Goal: Complete application form: Complete application form

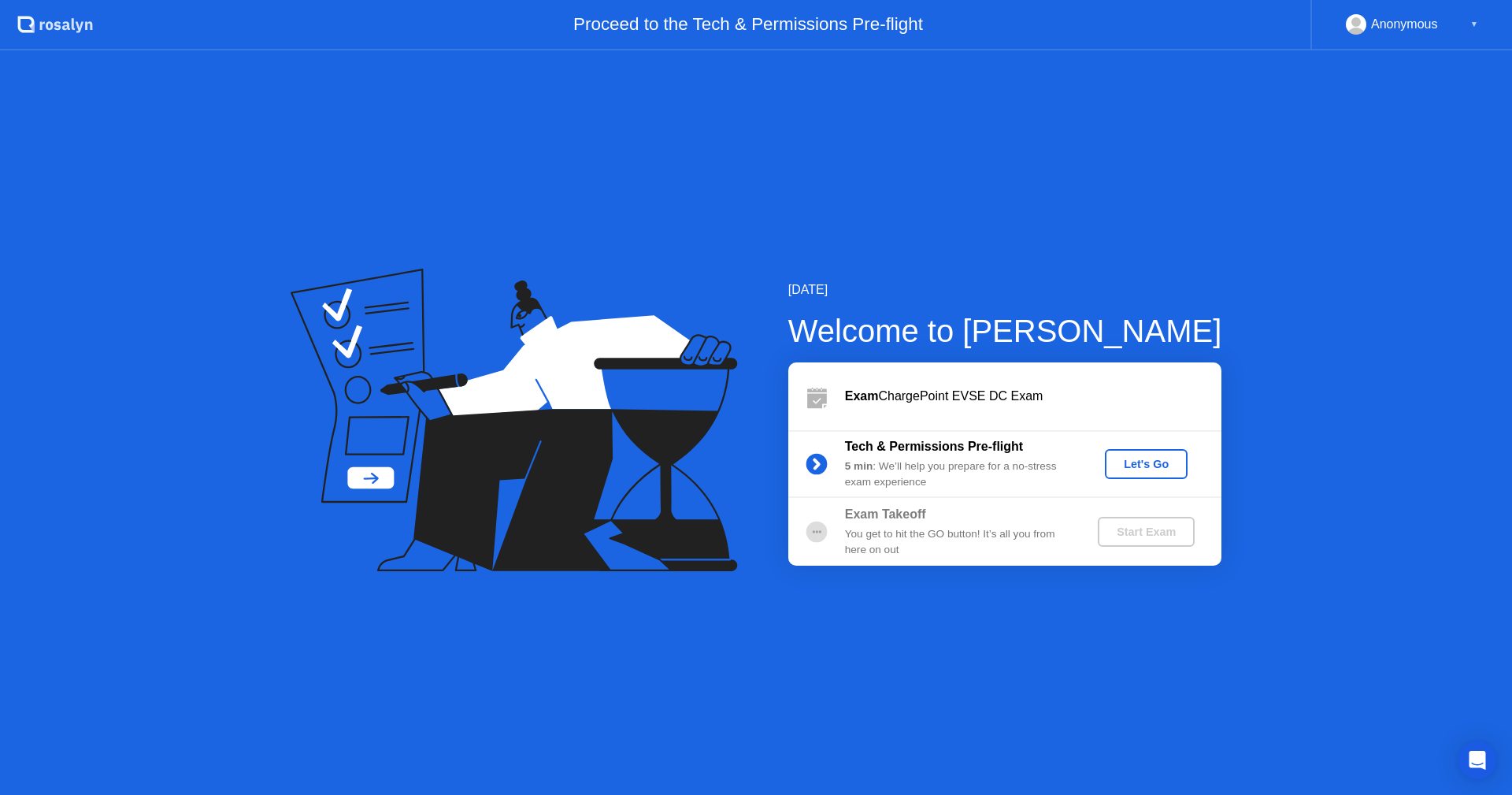
click at [1162, 465] on div "Let's Go" at bounding box center [1146, 464] width 70 height 13
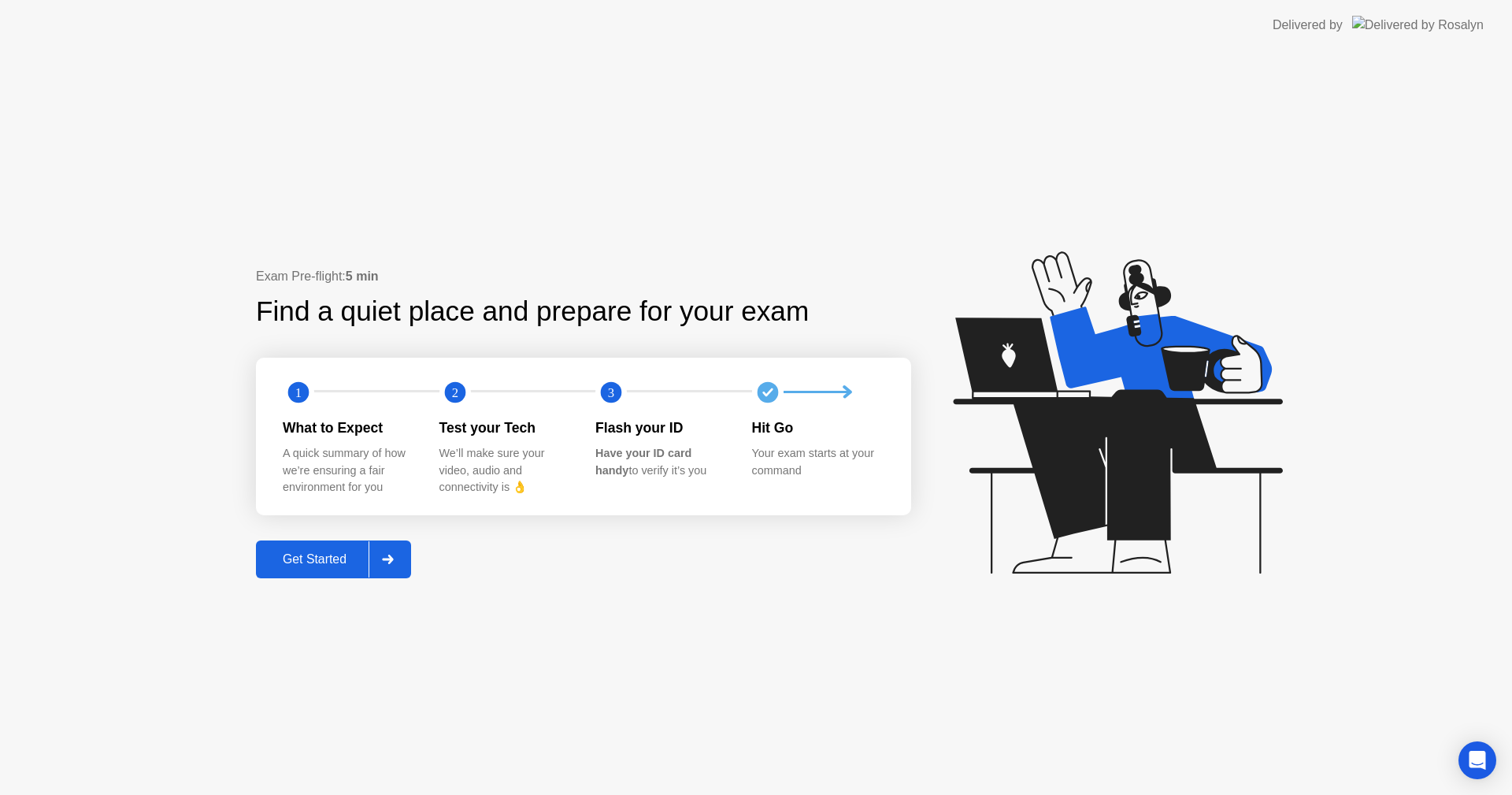
click at [328, 560] on div "Get Started" at bounding box center [315, 560] width 108 height 14
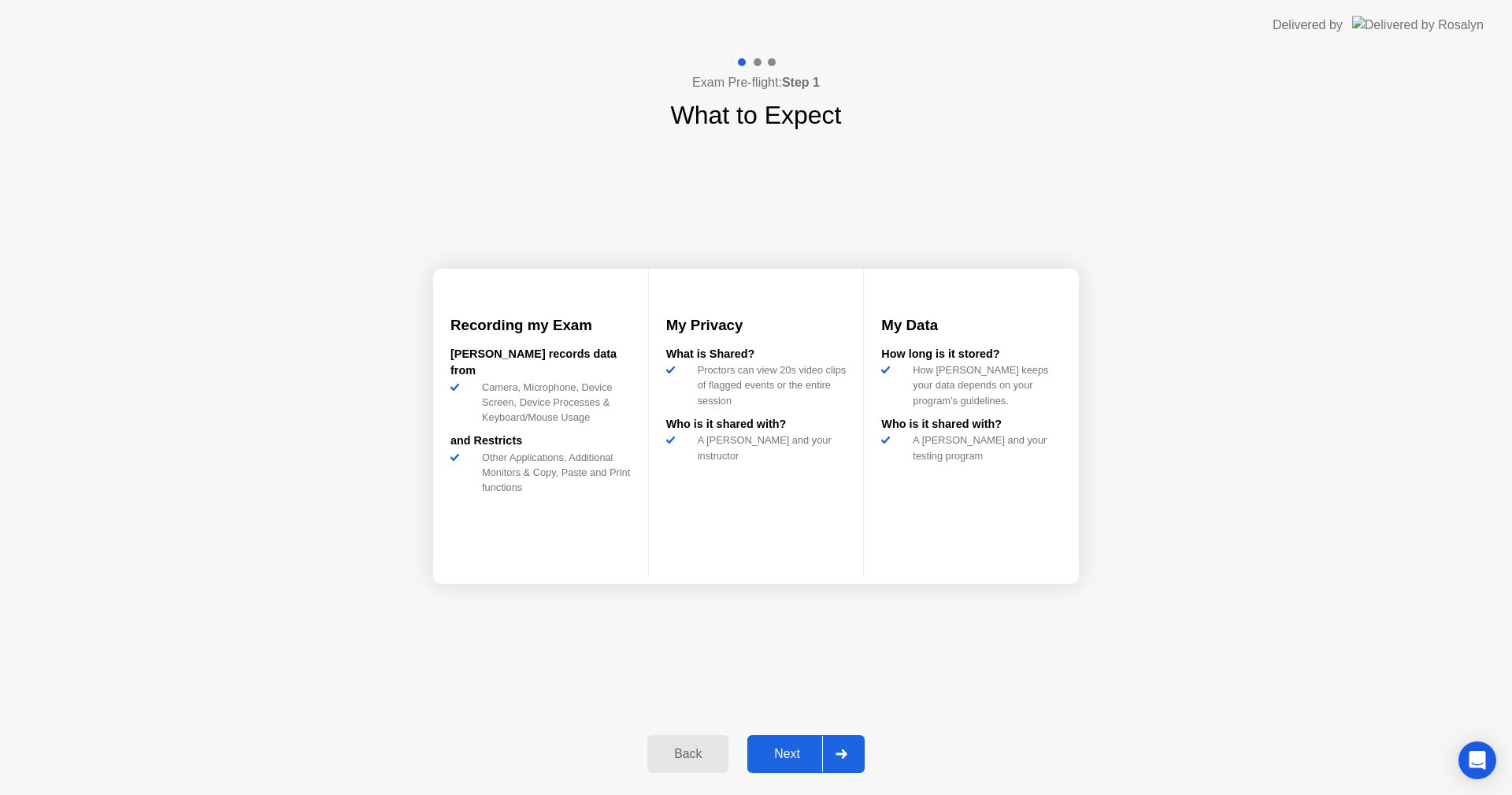
click at [772, 754] on div "Next" at bounding box center [787, 754] width 70 height 14
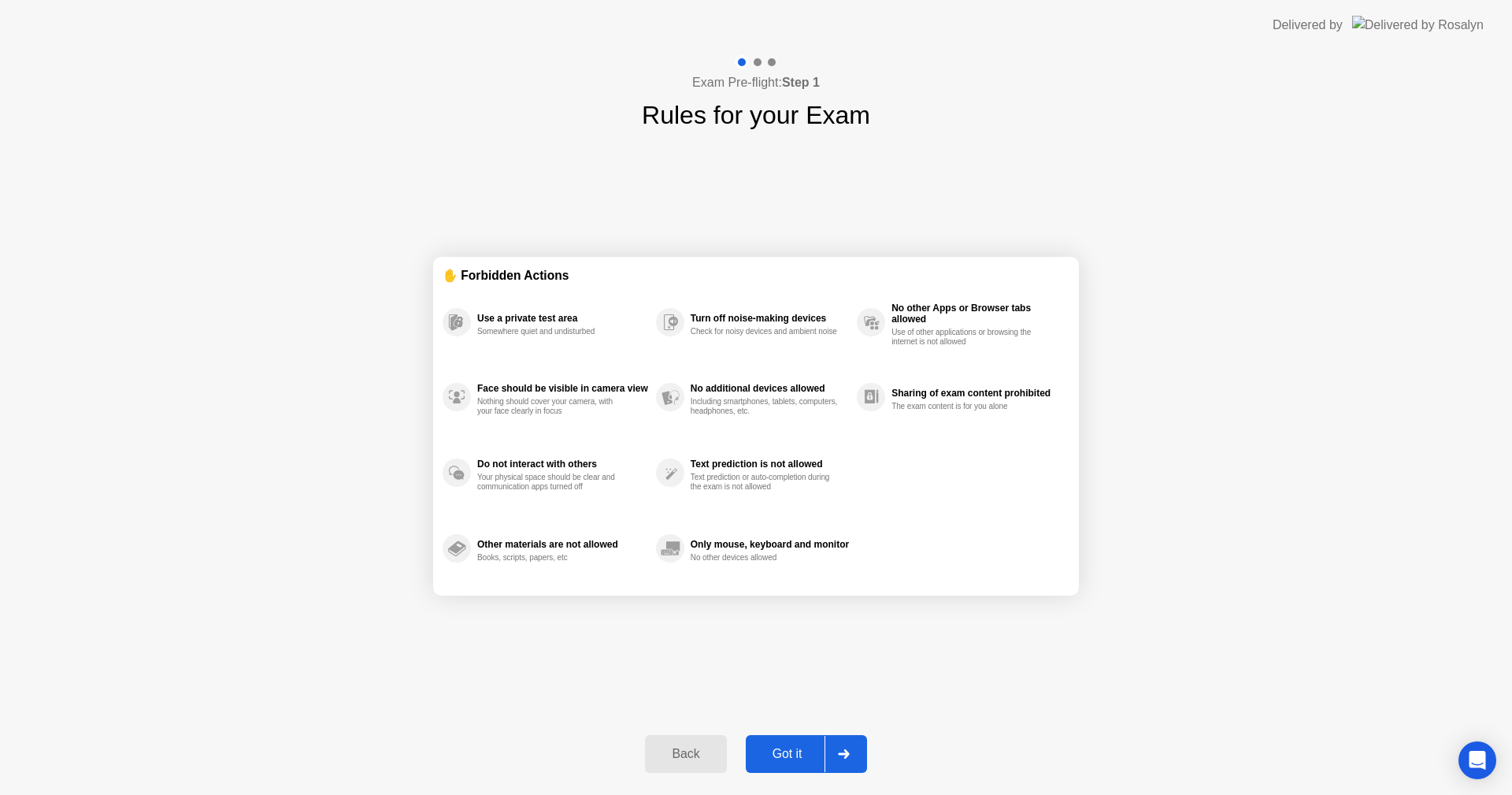
click at [1018, 657] on div "✋ Forbidden Actions Use a private test area Somewhere quiet and undisturbed Fac…" at bounding box center [756, 425] width 646 height 583
click at [808, 759] on div "Got it" at bounding box center [788, 754] width 74 height 14
select select "**********"
select select "*******"
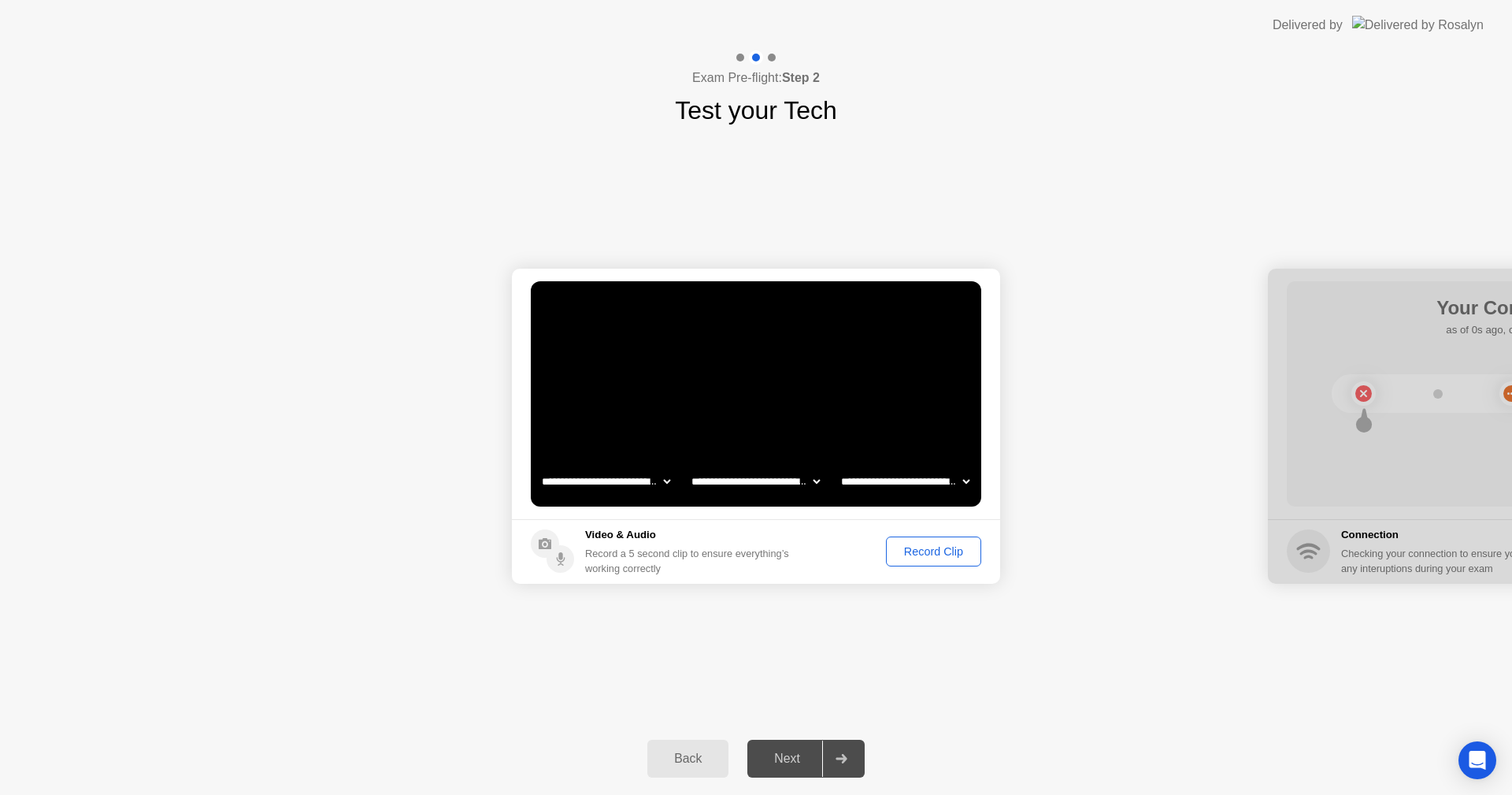
click at [926, 551] on div "Record Clip" at bounding box center [933, 552] width 85 height 13
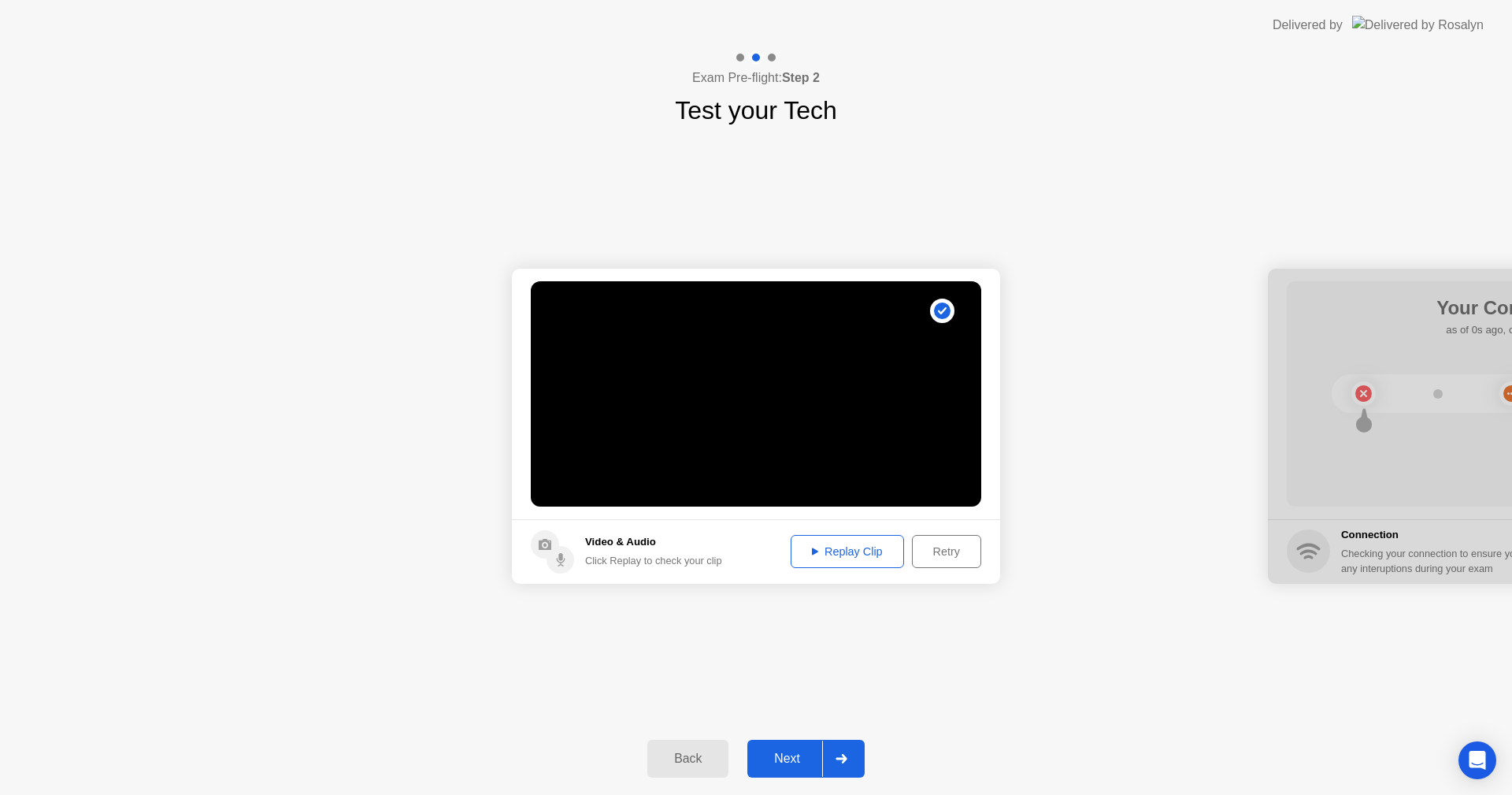
click at [846, 556] on div "Replay Clip" at bounding box center [847, 552] width 103 height 13
drag, startPoint x: 1335, startPoint y: 300, endPoint x: 959, endPoint y: 247, distance: 379.7
click at [1103, 631] on div "**********" at bounding box center [756, 425] width 1512 height 593
click at [845, 556] on div "Replay Clip" at bounding box center [847, 552] width 103 height 13
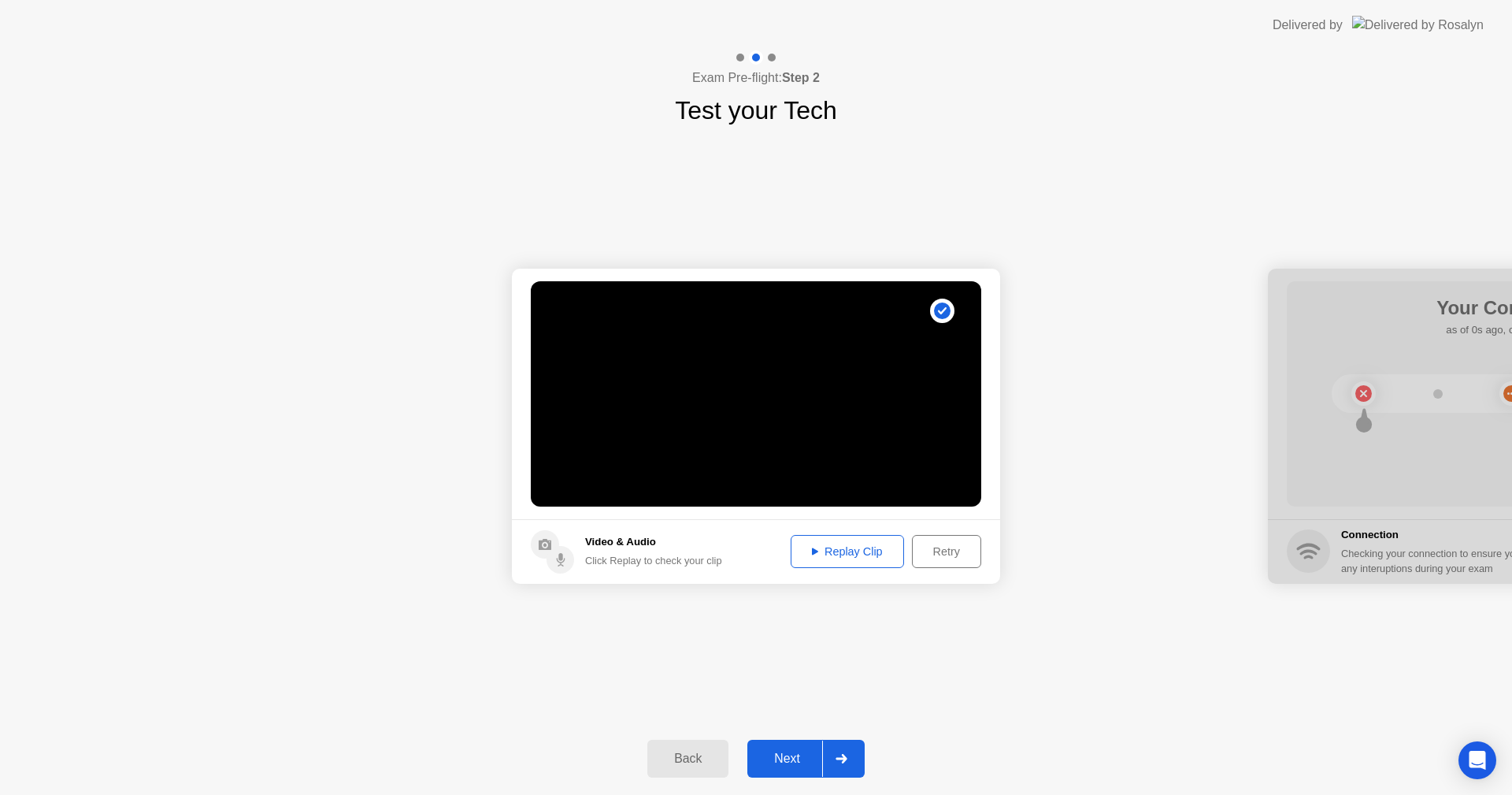
click at [846, 558] on div "Replay Clip" at bounding box center [847, 552] width 103 height 13
click at [788, 753] on div "Next" at bounding box center [787, 759] width 70 height 14
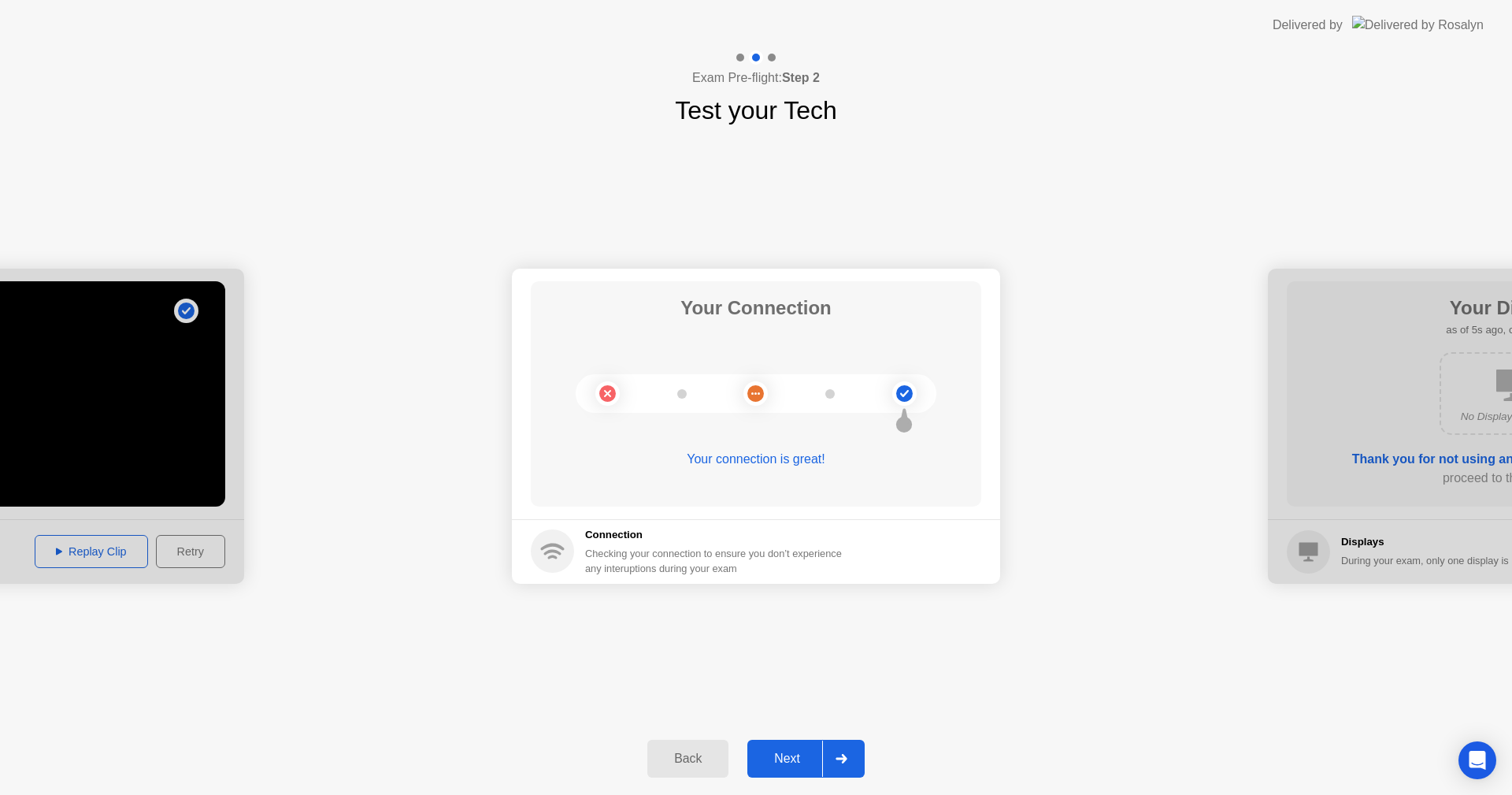
click at [794, 752] on div "Next" at bounding box center [787, 759] width 70 height 14
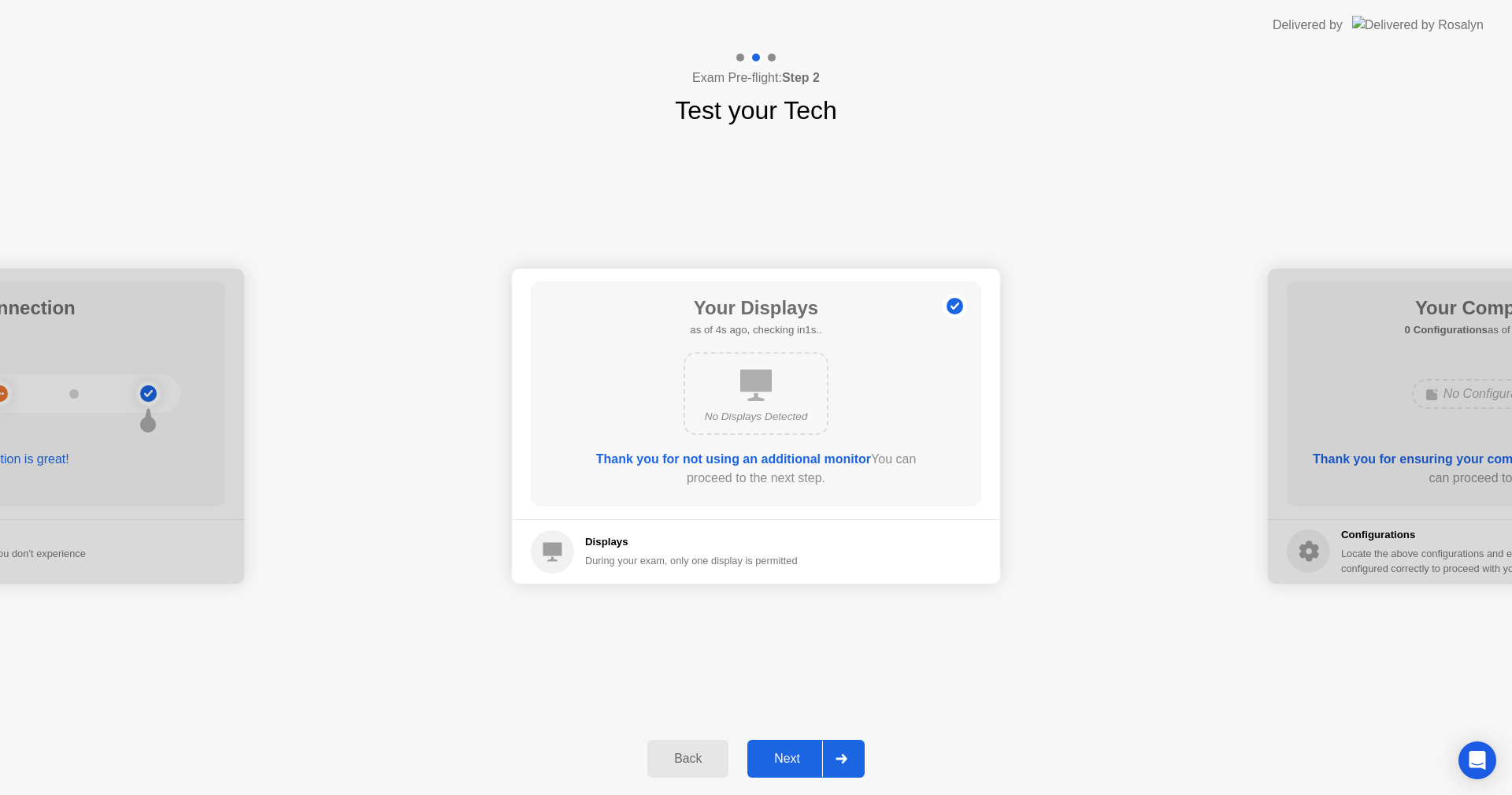
click at [766, 752] on div "Next" at bounding box center [787, 759] width 70 height 14
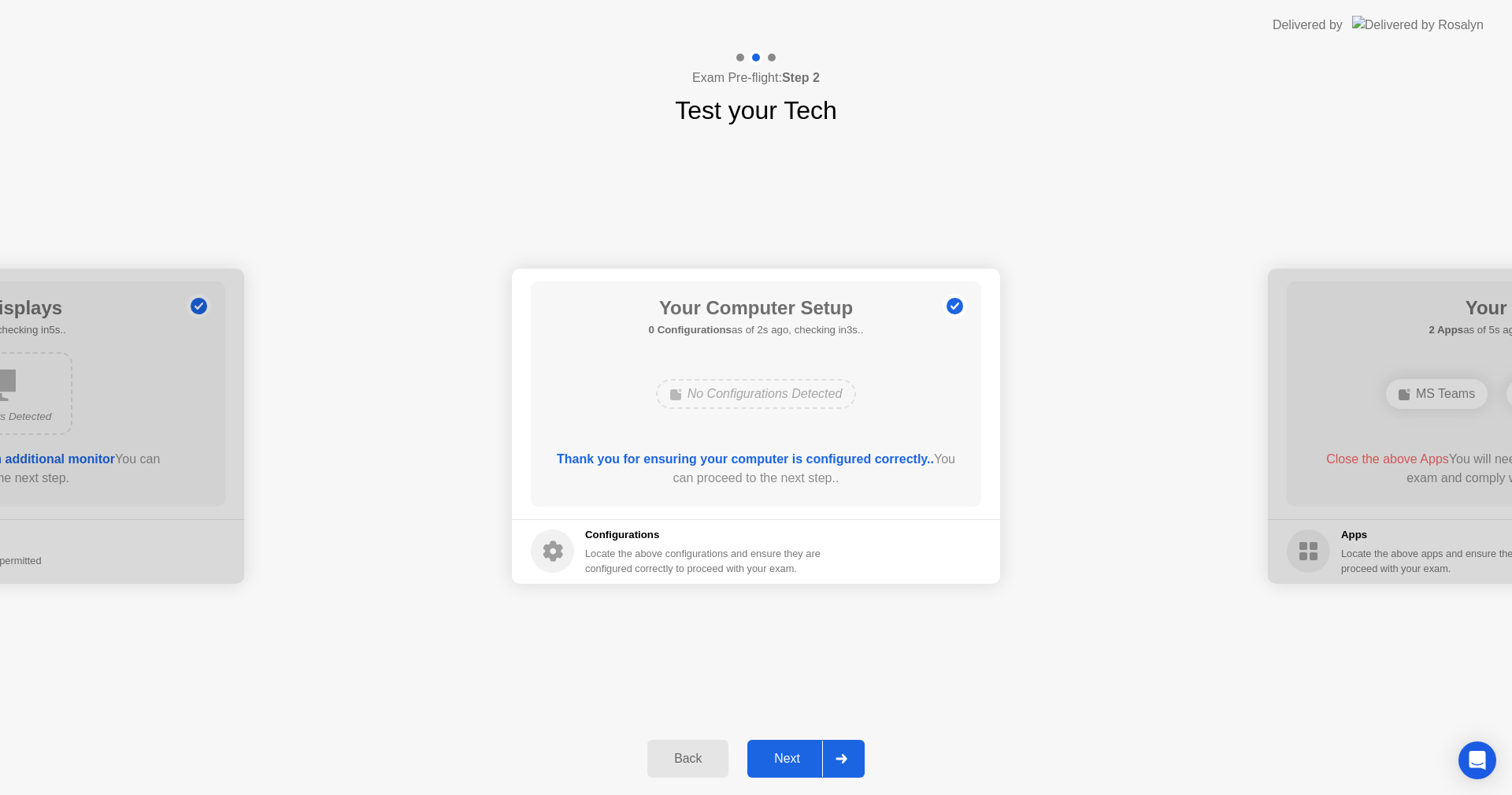
click at [765, 757] on div "Next" at bounding box center [787, 759] width 70 height 14
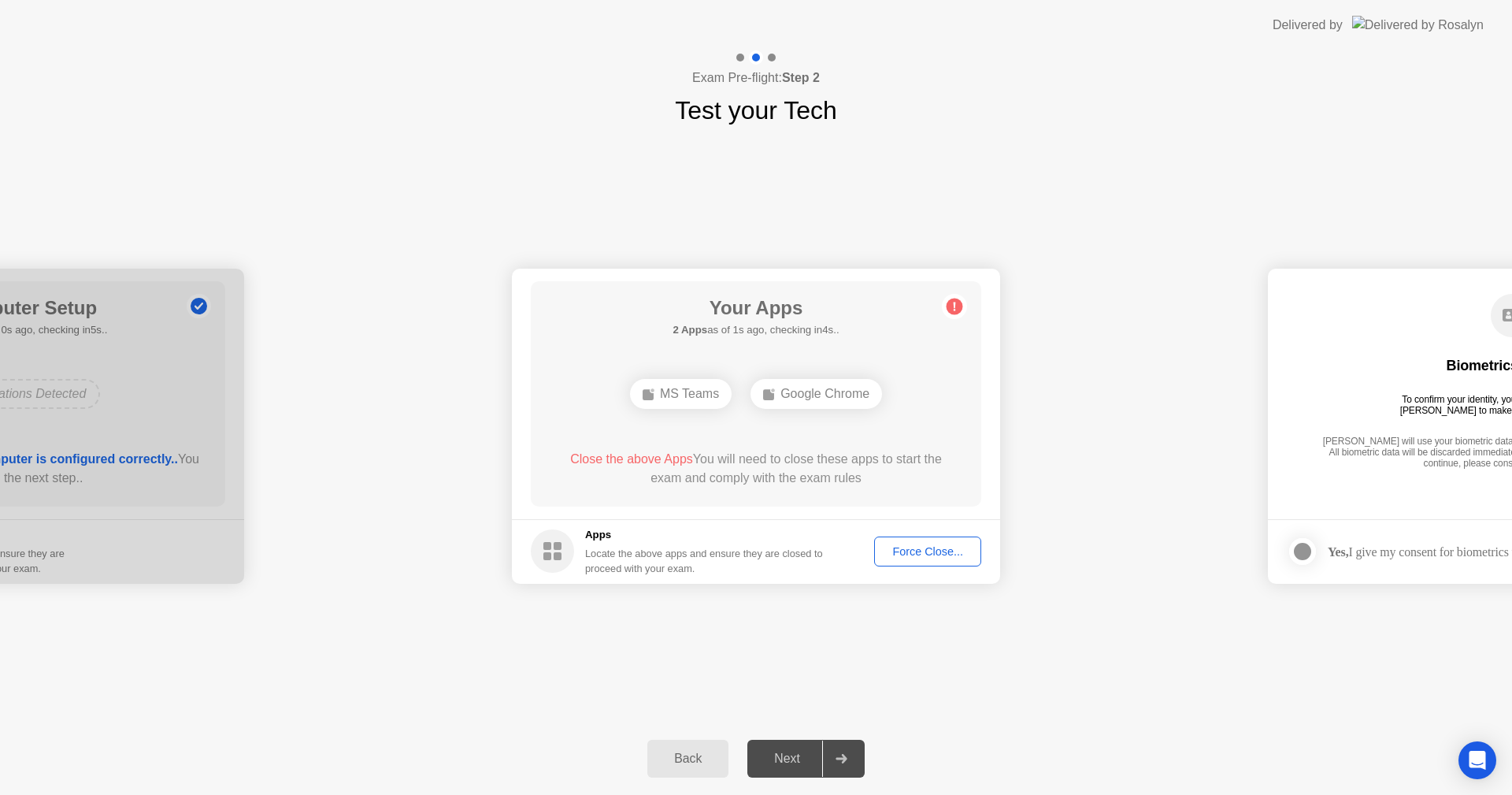
click at [919, 556] on div "Force Close..." at bounding box center [928, 552] width 96 height 13
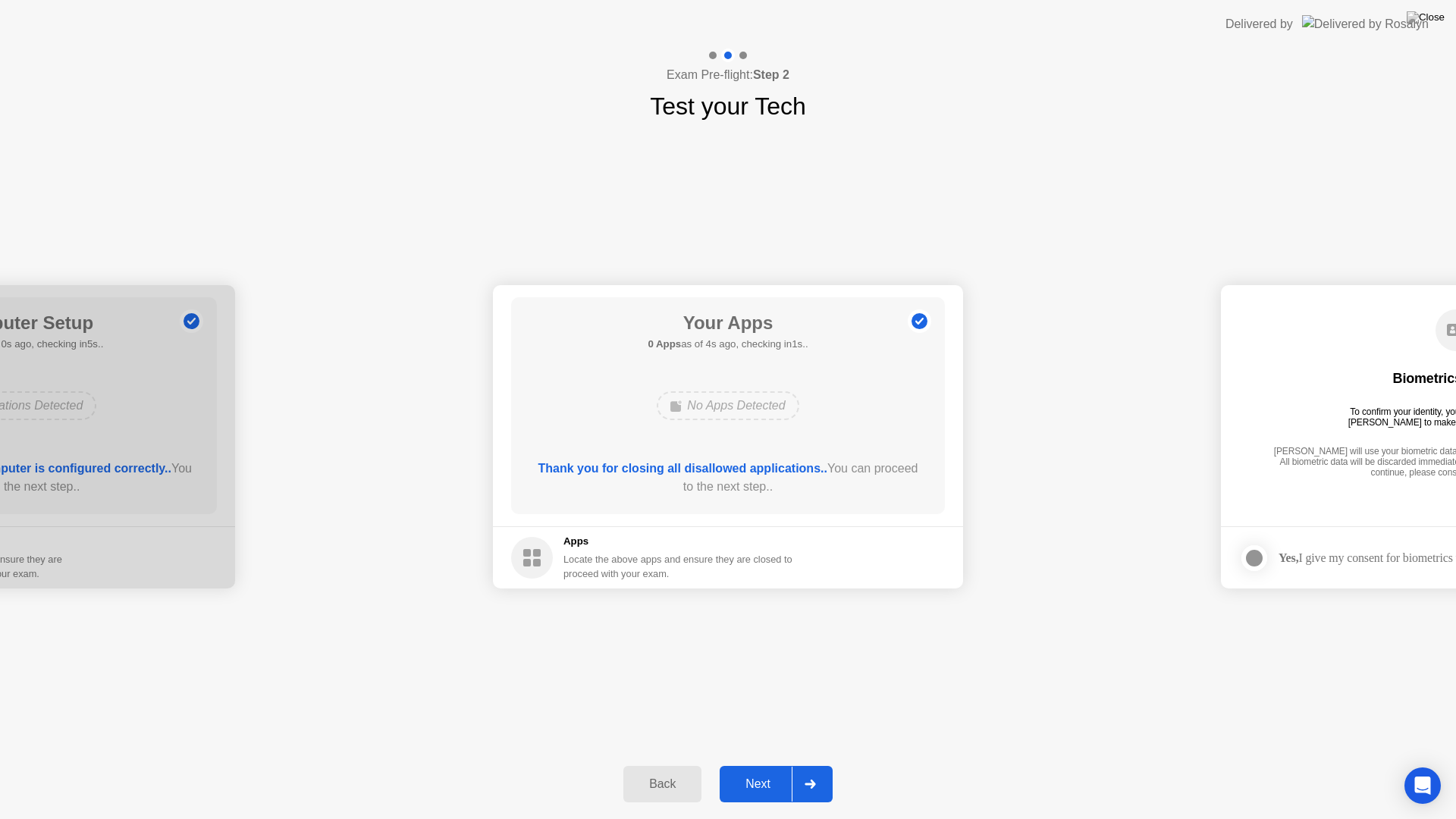
click at [756, 765] on div "Next" at bounding box center [758, 784] width 68 height 14
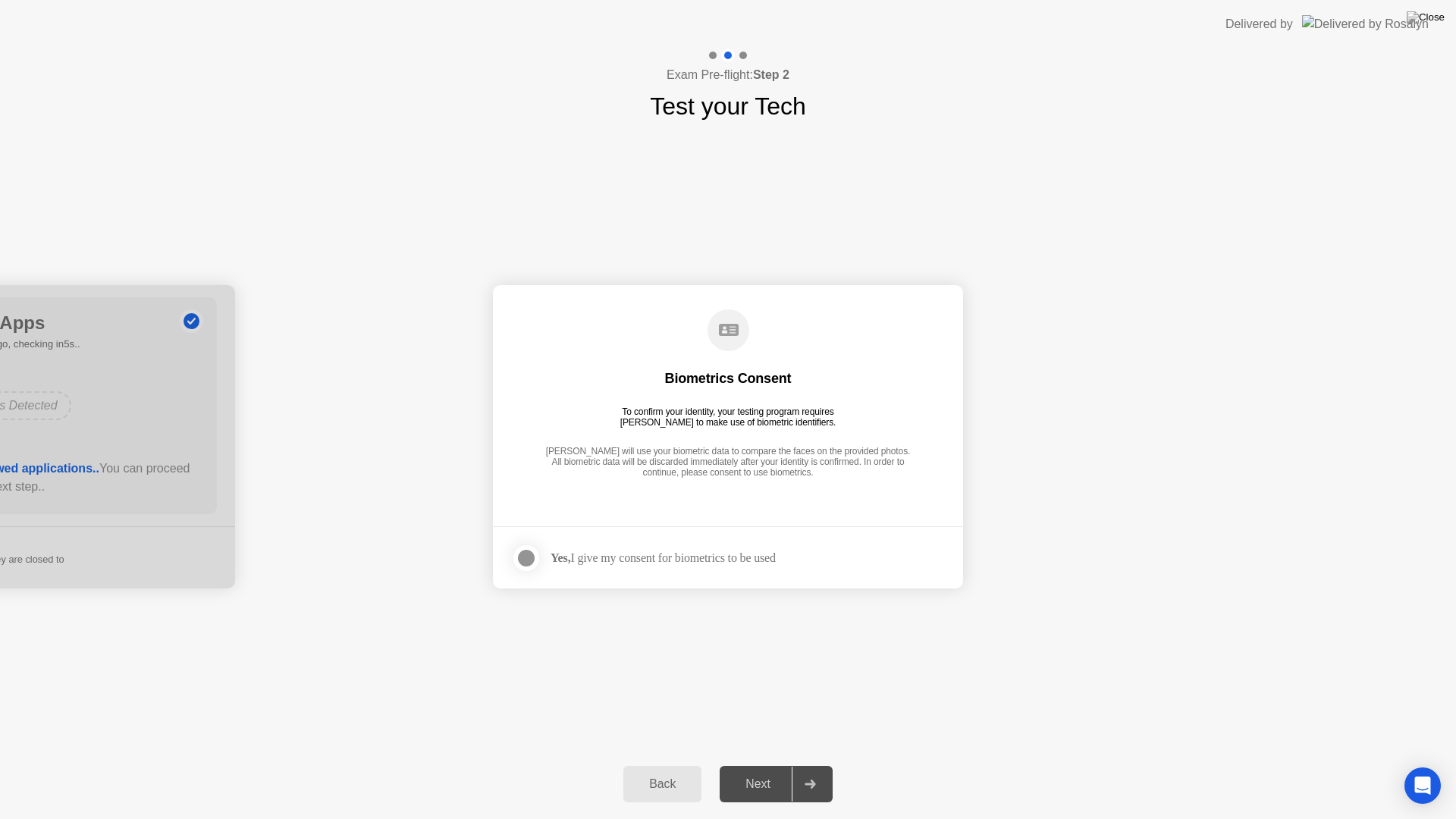
click at [524, 556] on div at bounding box center [527, 558] width 18 height 18
click at [757, 765] on div "Next" at bounding box center [758, 784] width 68 height 14
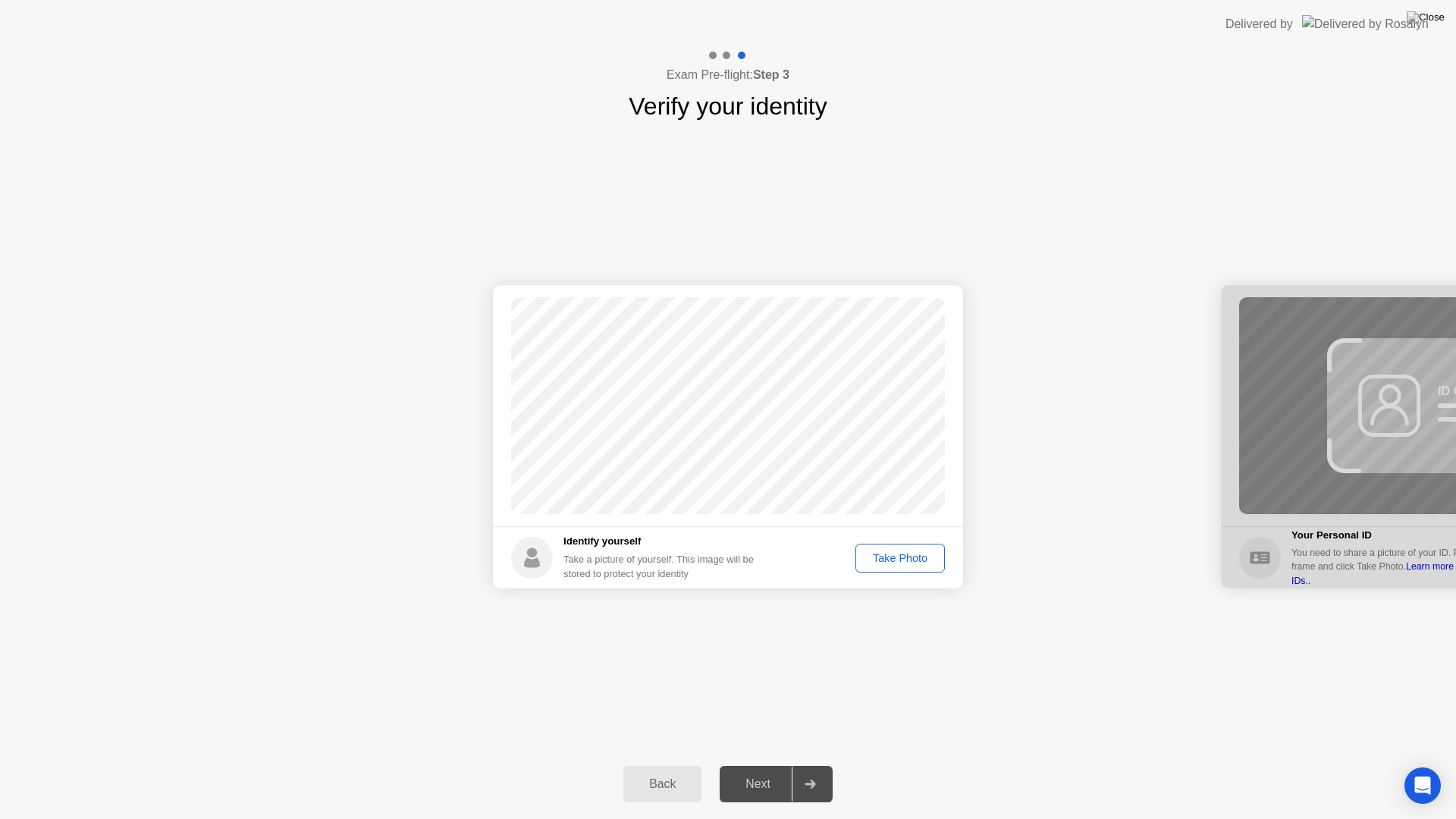
click at [906, 564] on div "Take Photo" at bounding box center [900, 558] width 79 height 12
click at [906, 564] on div "Retake" at bounding box center [910, 558] width 59 height 12
click at [922, 559] on div "Take Photo" at bounding box center [900, 558] width 79 height 12
click at [922, 559] on div "Retake" at bounding box center [910, 558] width 59 height 12
click at [924, 558] on div "Take Photo" at bounding box center [900, 558] width 79 height 12
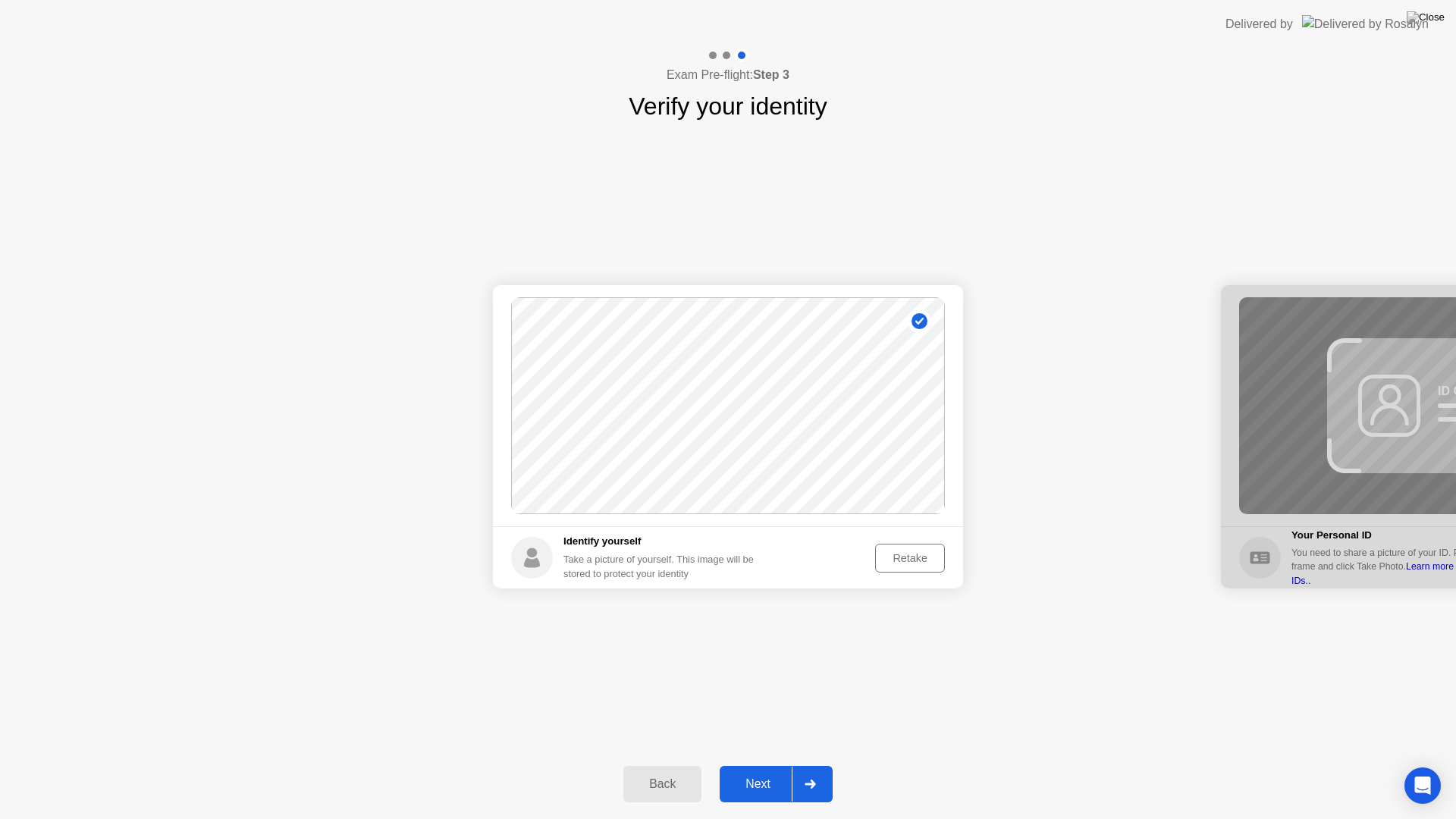
click at [756, 765] on button "Next" at bounding box center [776, 785] width 113 height 37
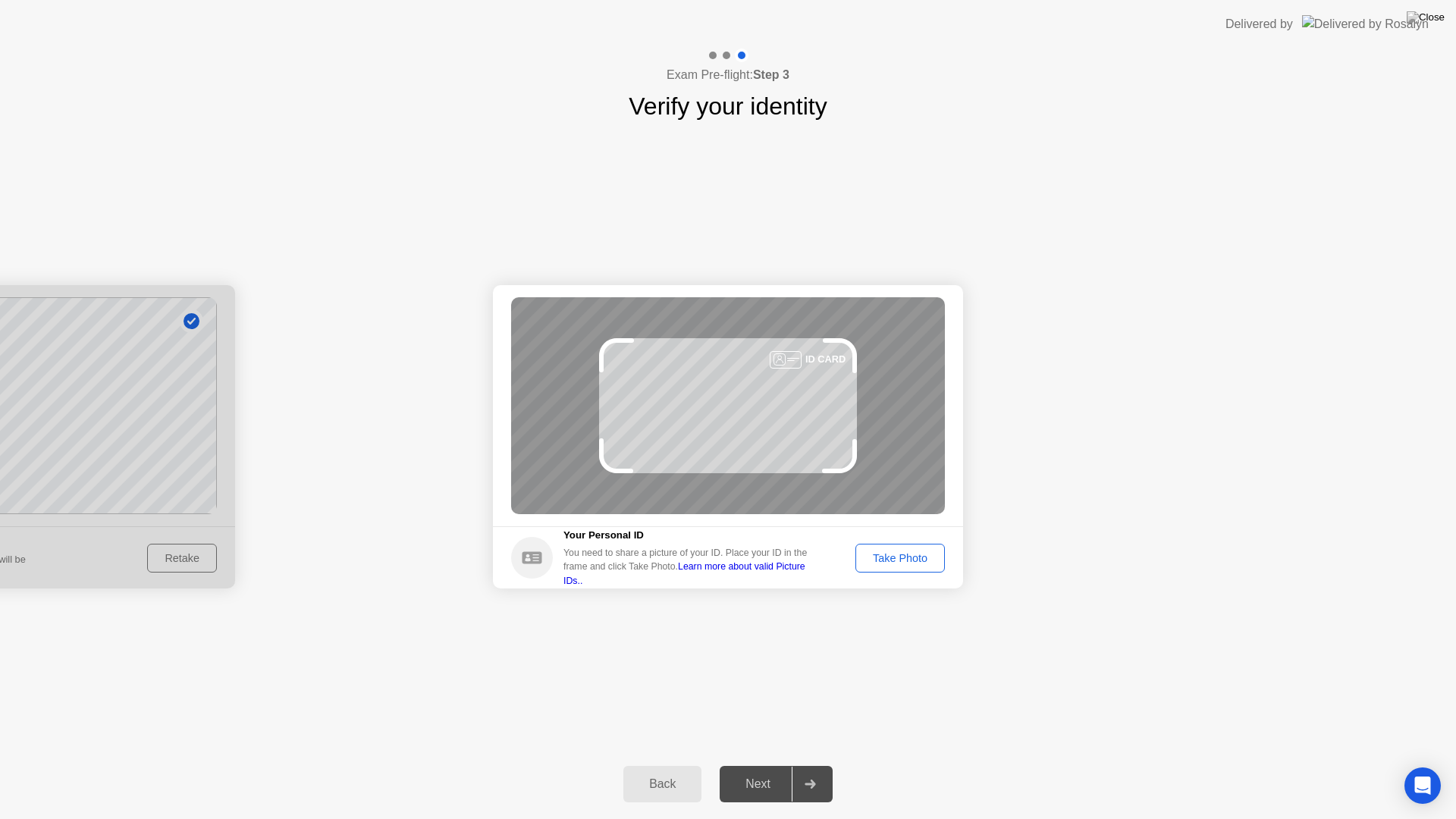
click at [911, 553] on div "Take Photo" at bounding box center [900, 558] width 79 height 12
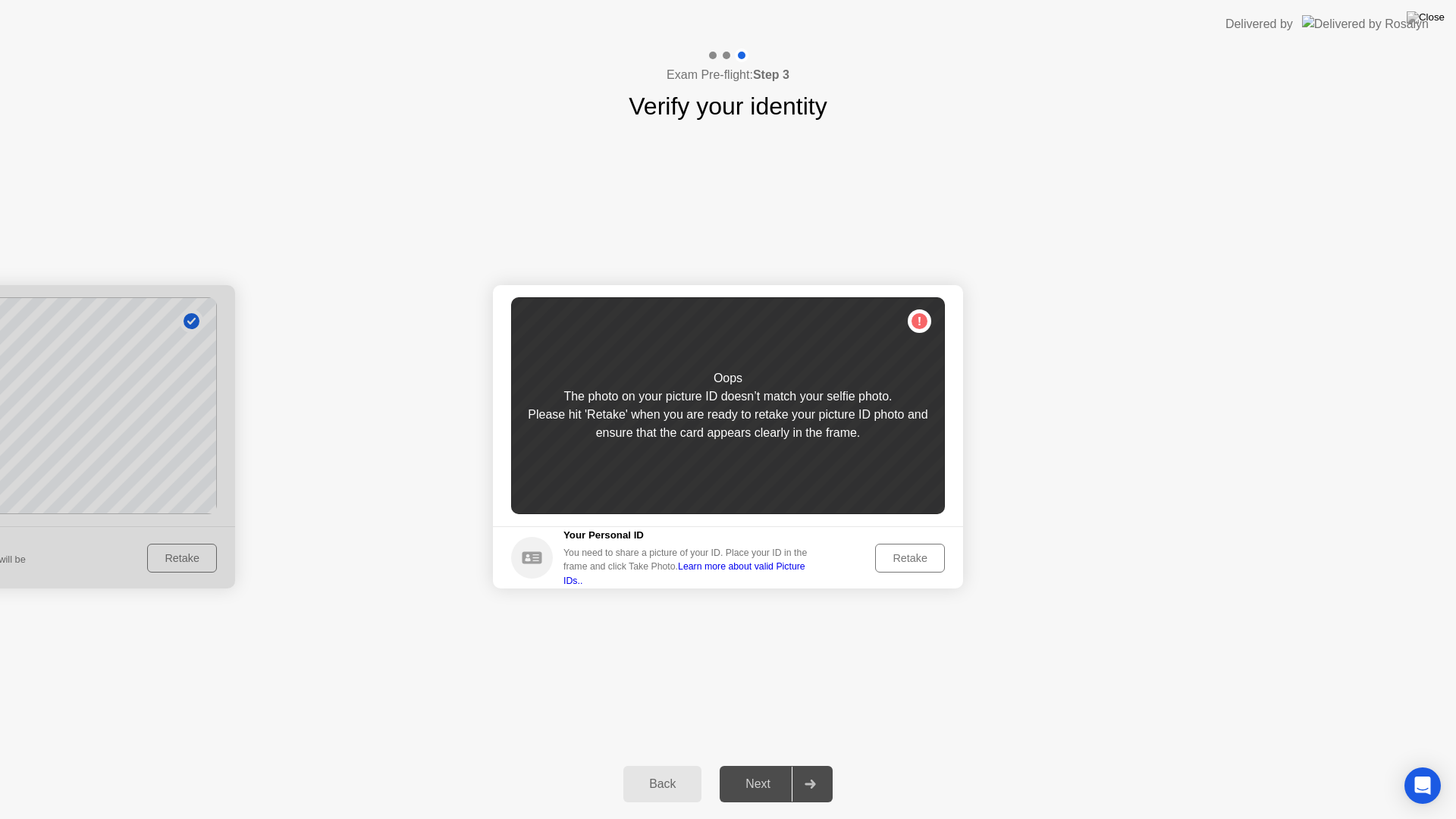
click at [910, 554] on div "Retake" at bounding box center [910, 558] width 59 height 12
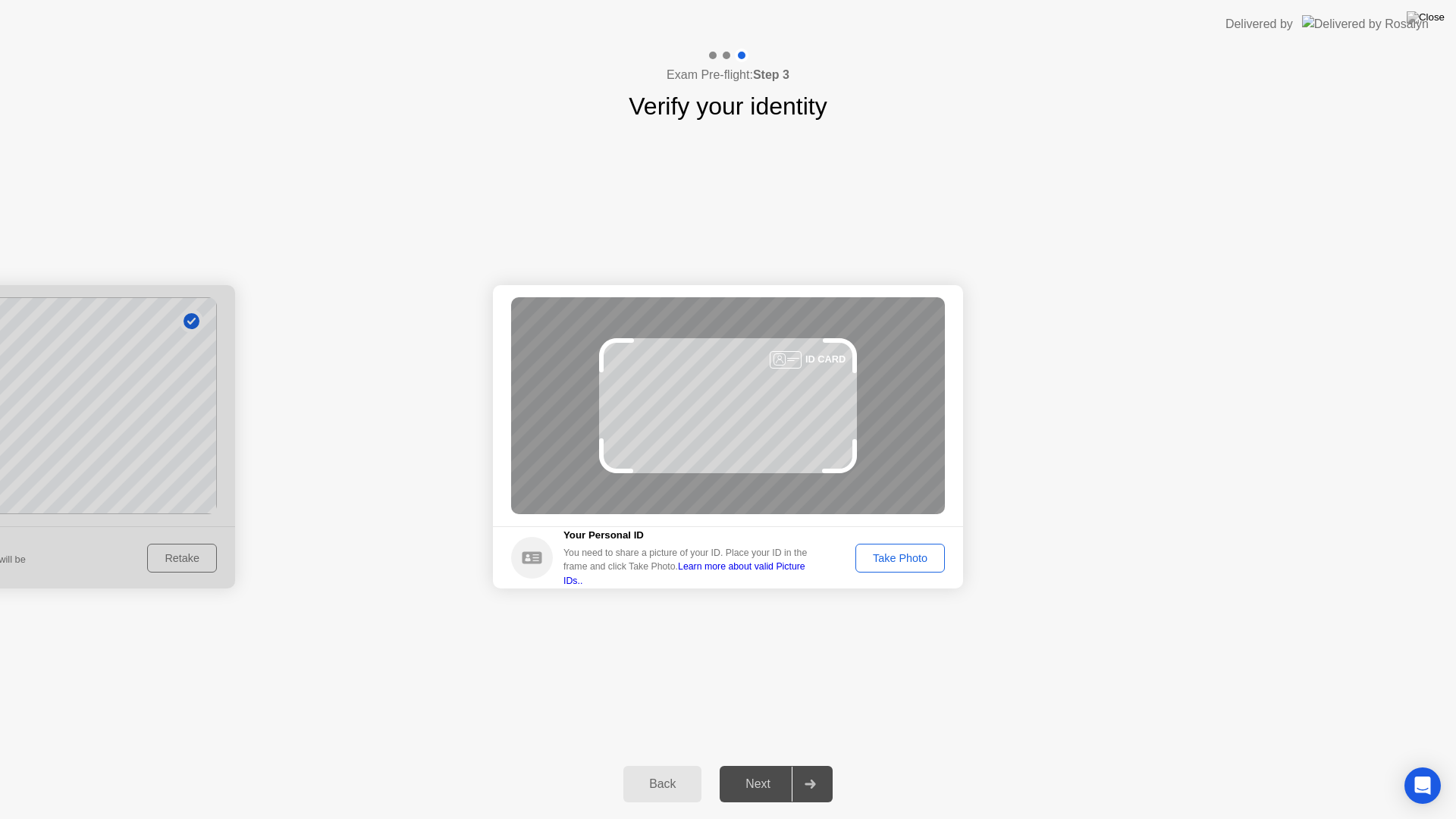
click at [910, 552] on div "Take Photo" at bounding box center [900, 558] width 79 height 12
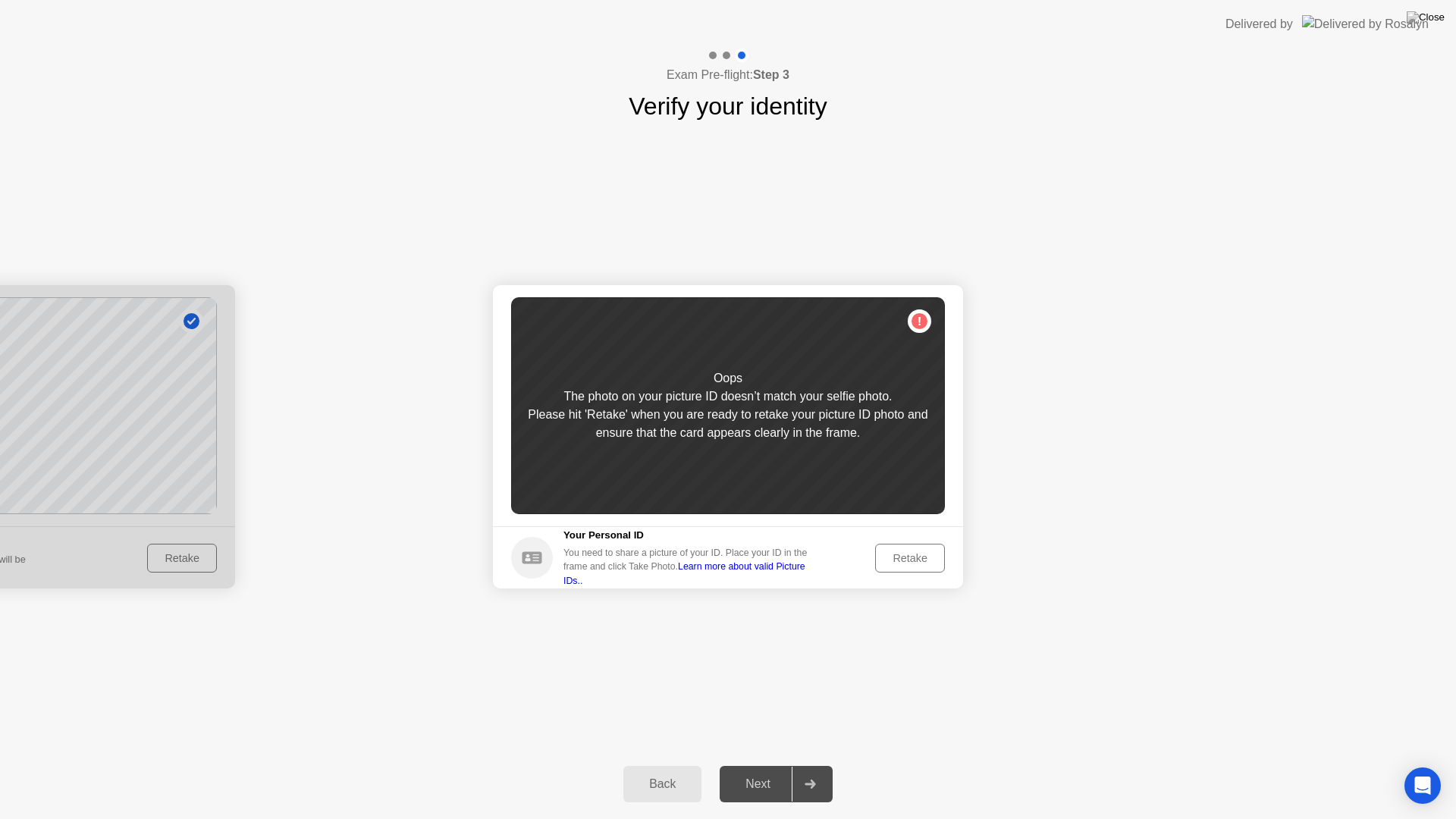
click at [910, 552] on div "Retake" at bounding box center [910, 558] width 59 height 12
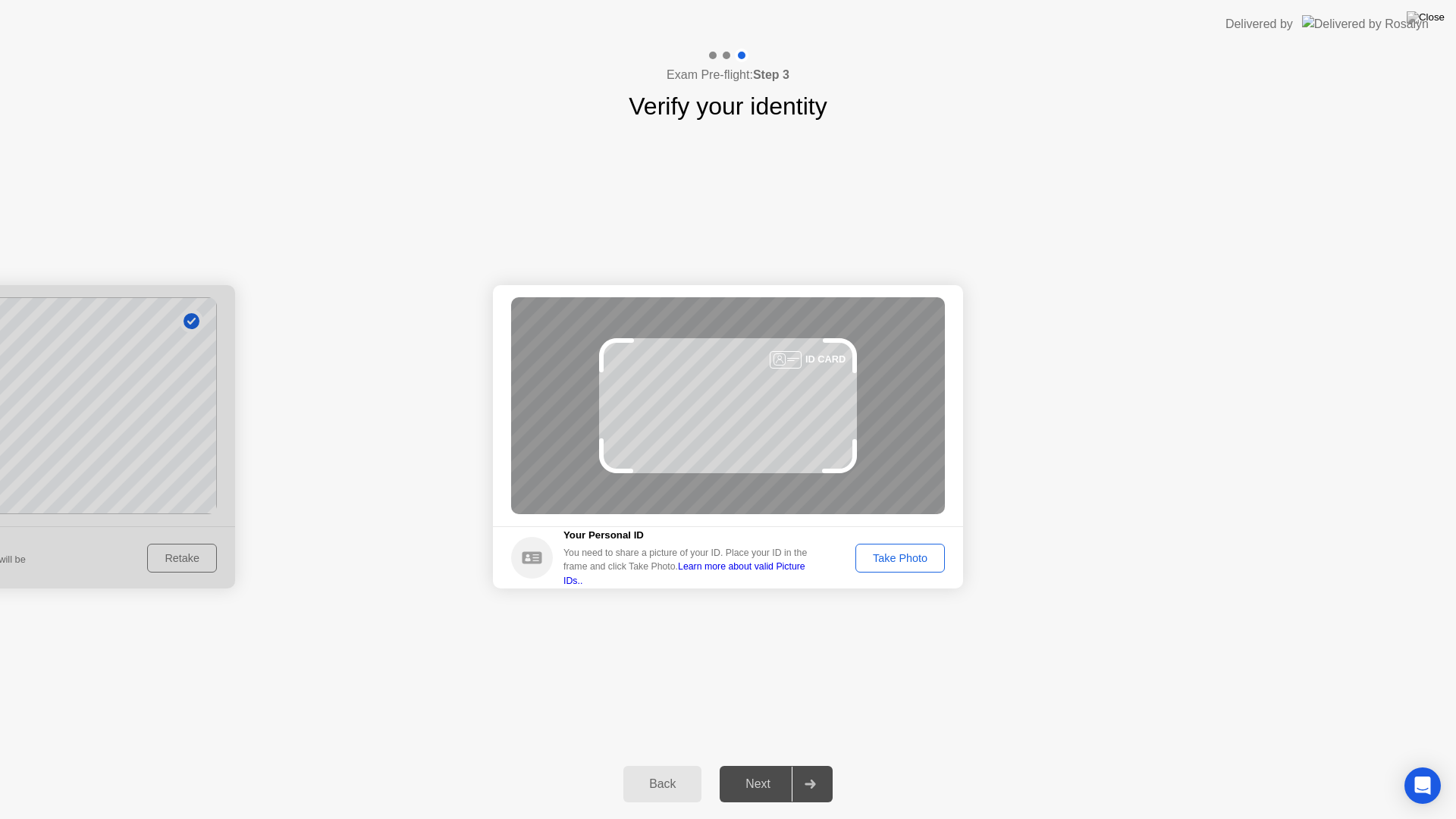
click at [779, 359] on div at bounding box center [785, 359] width 32 height 18
click at [811, 359] on icon at bounding box center [780, 359] width 76 height 12
click at [906, 556] on div "Take Photo" at bounding box center [900, 558] width 79 height 12
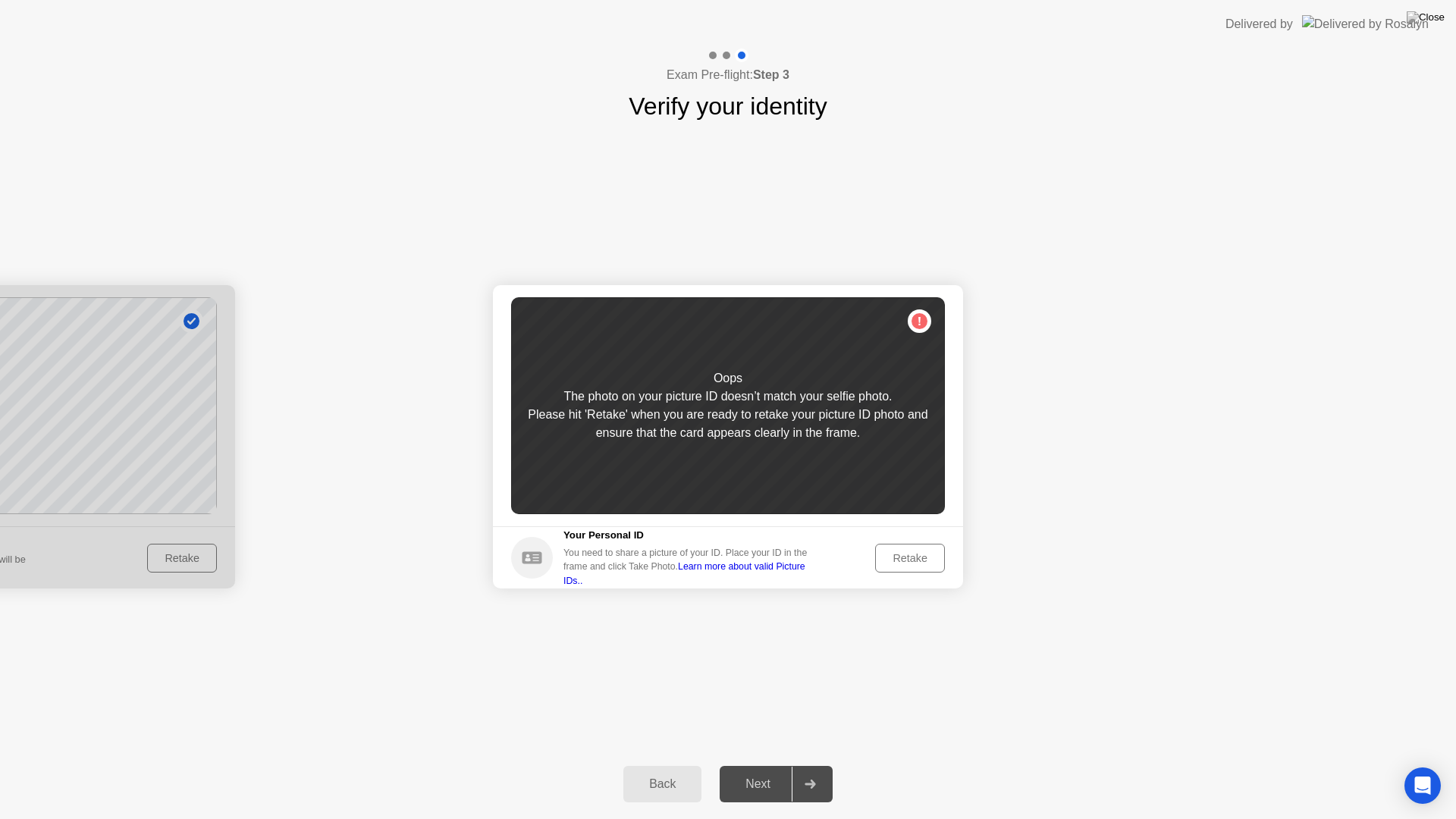
click at [890, 555] on div "Retake" at bounding box center [910, 558] width 59 height 12
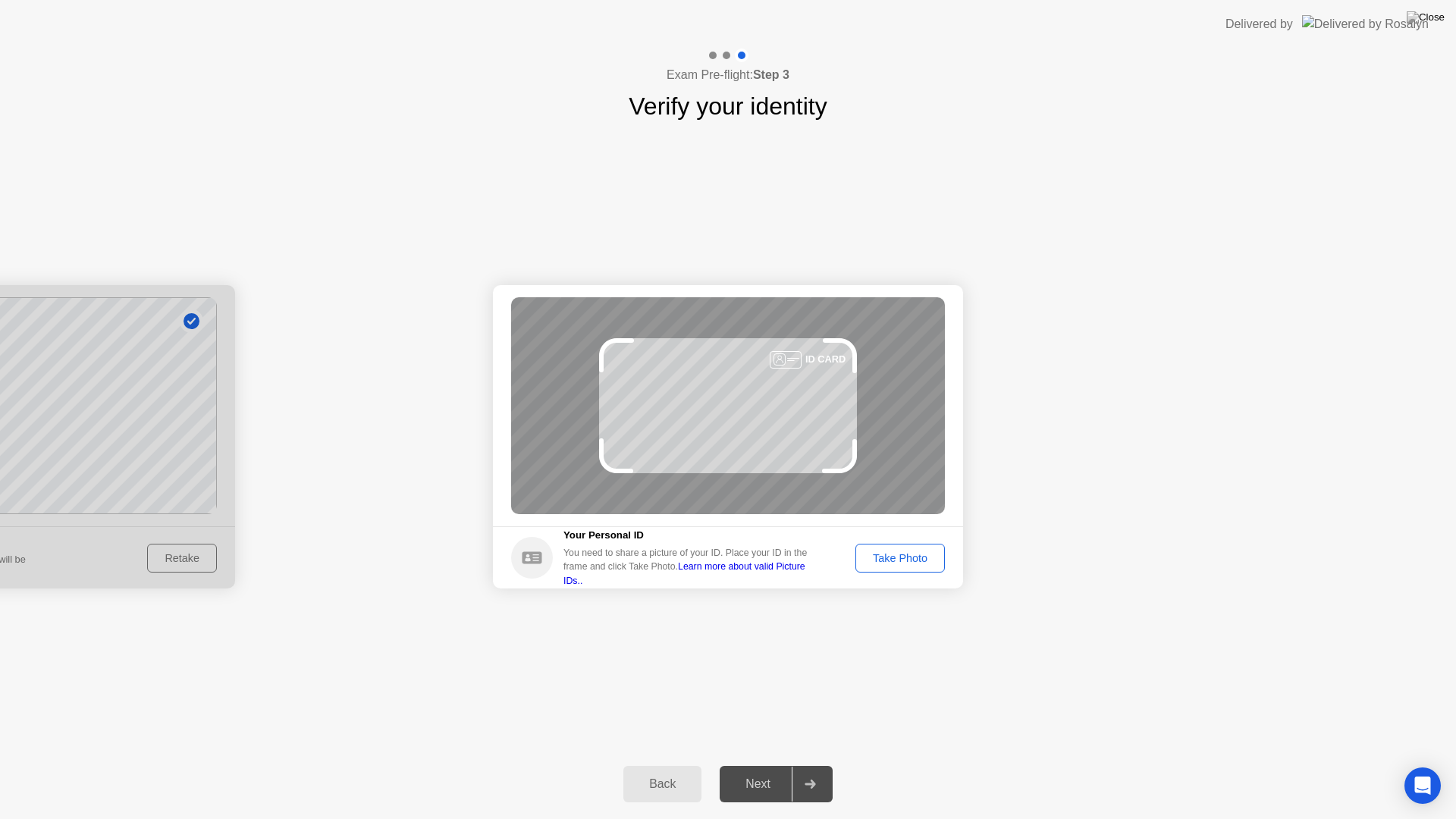
click at [894, 559] on div "Take Photo" at bounding box center [900, 558] width 79 height 12
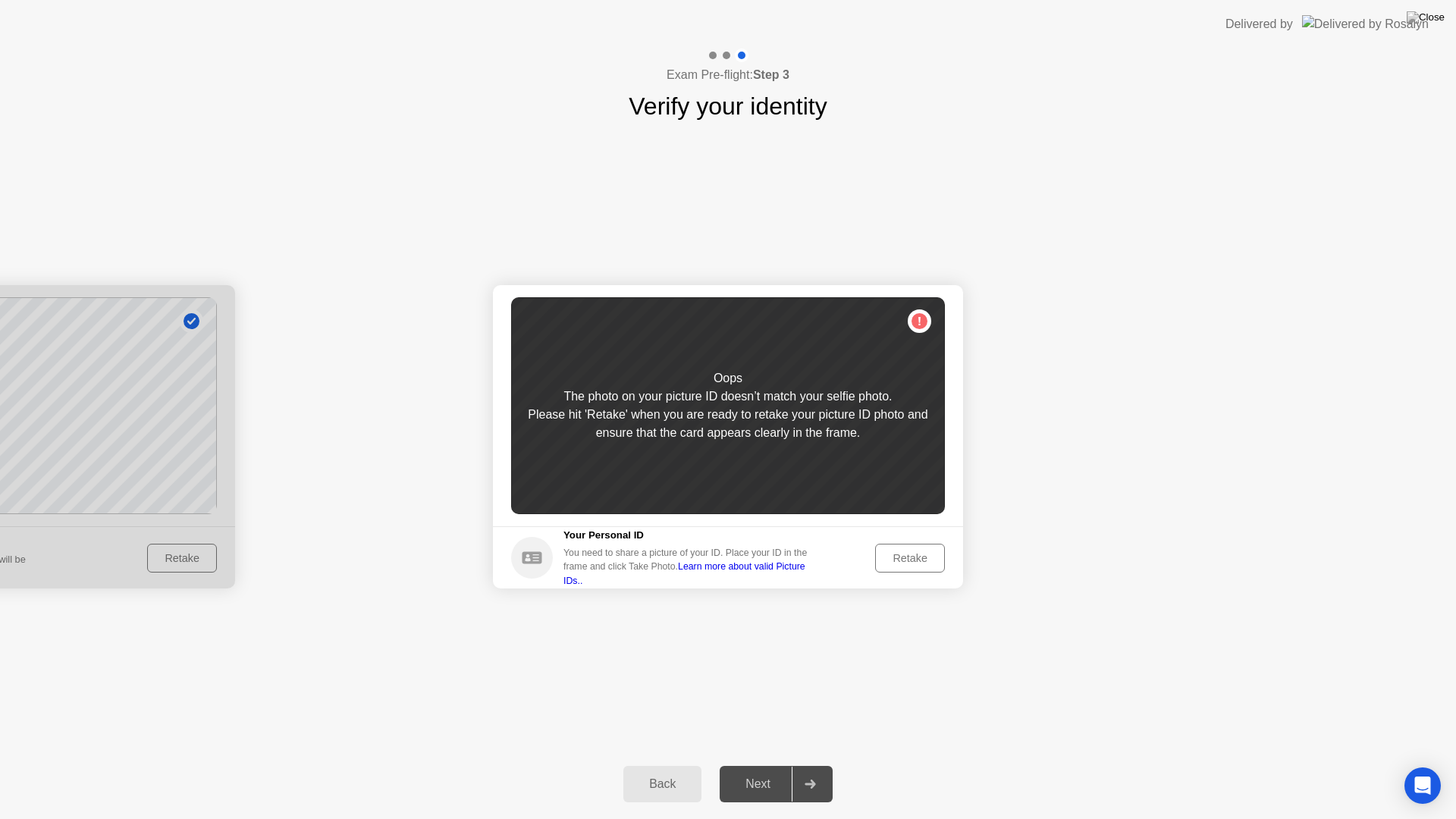
click at [894, 559] on div "Retake" at bounding box center [910, 558] width 59 height 12
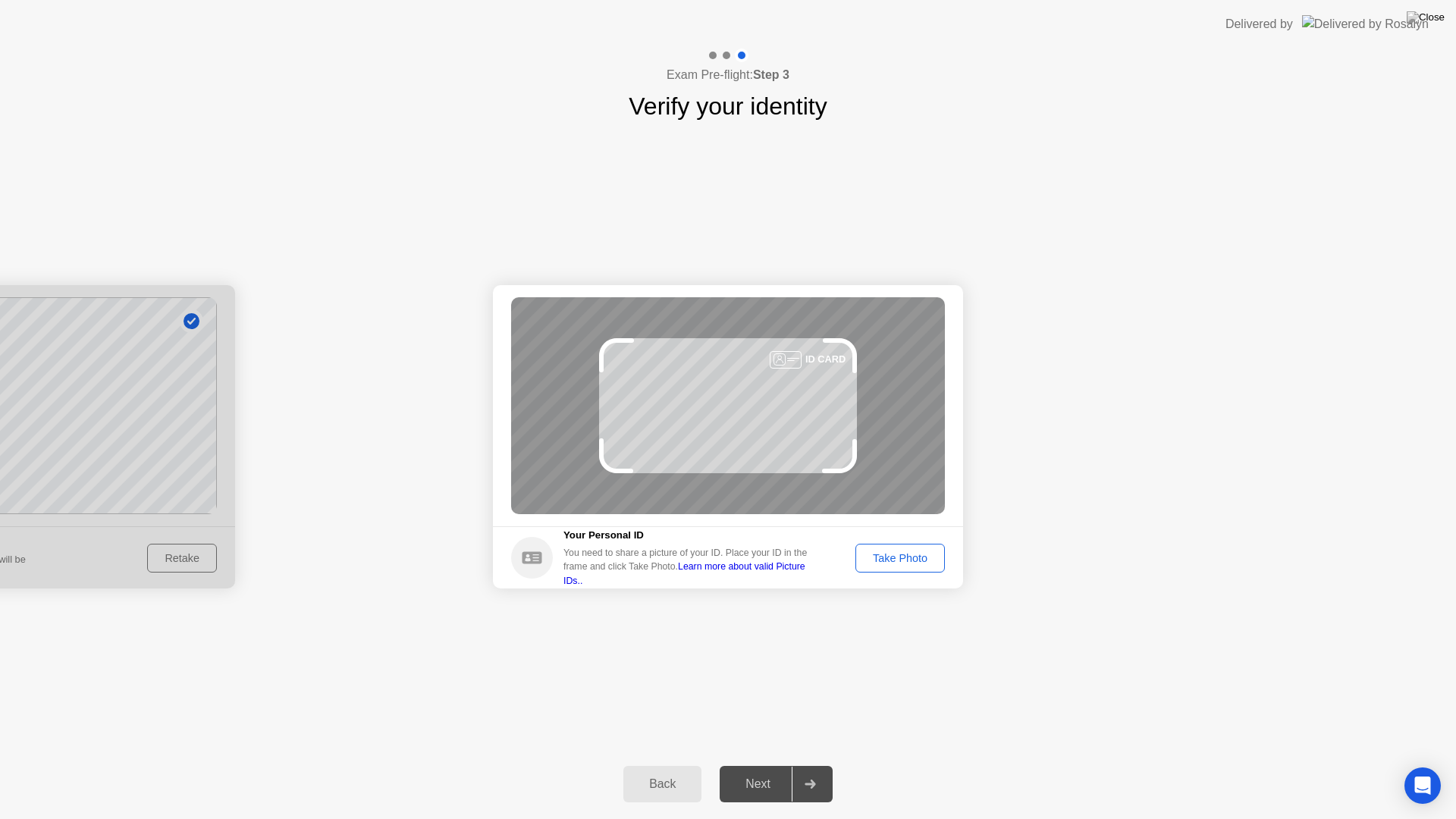
click at [724, 407] on div "ID CARD" at bounding box center [728, 406] width 434 height 217
click at [901, 556] on div "Take Photo" at bounding box center [900, 558] width 79 height 12
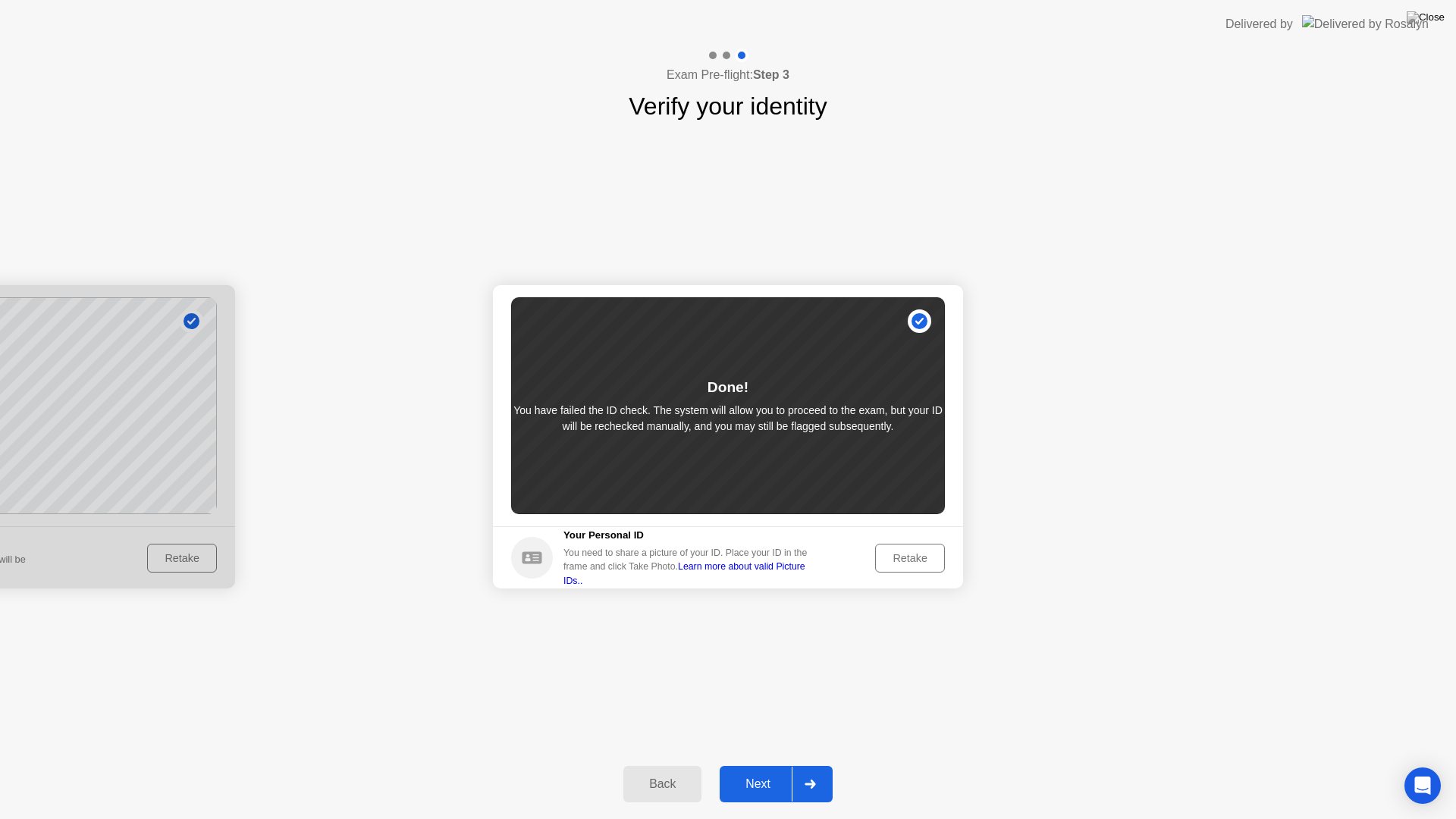
click at [764, 765] on div "Next" at bounding box center [758, 784] width 68 height 14
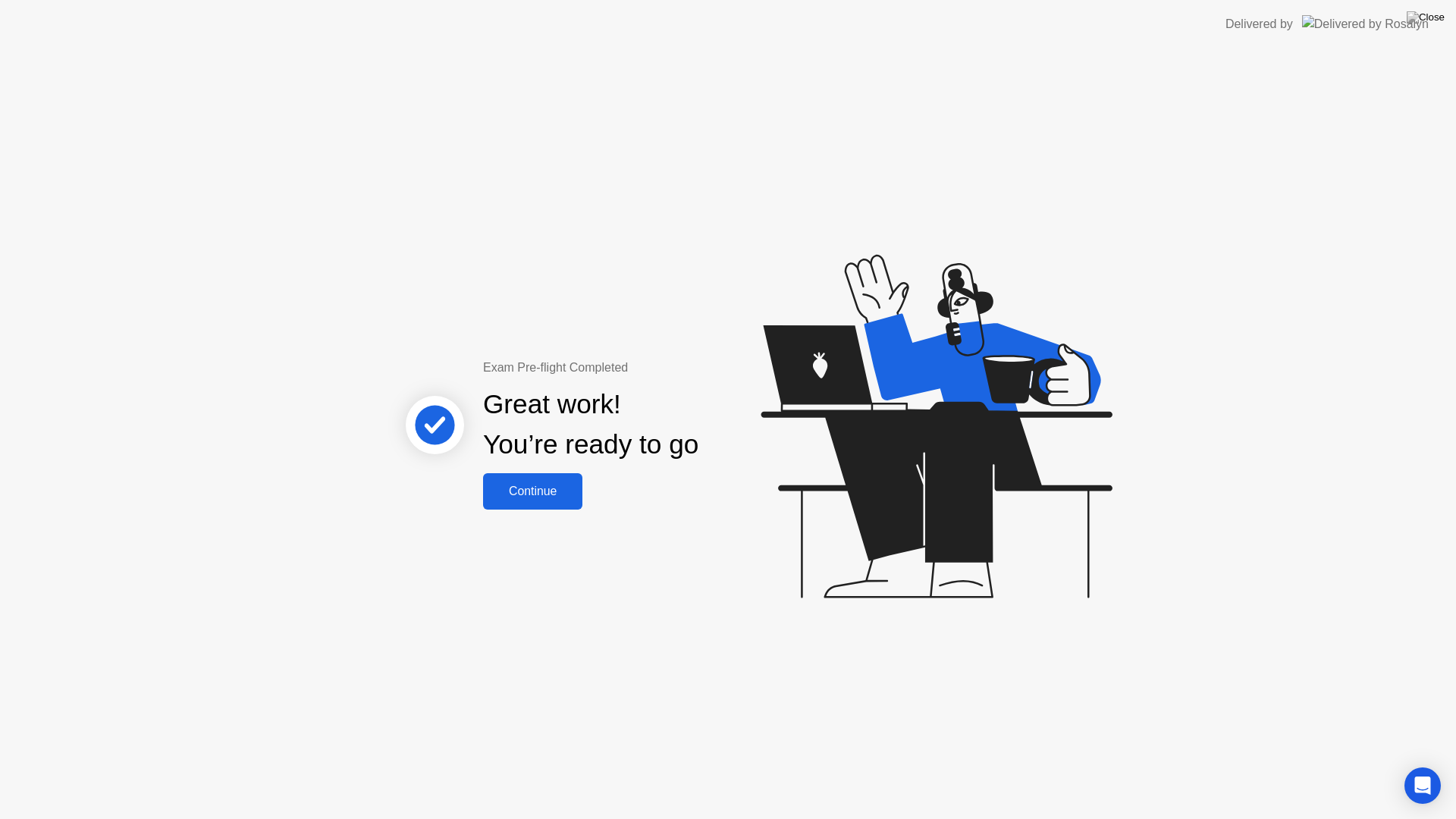
click at [569, 497] on div "Continue" at bounding box center [533, 492] width 91 height 14
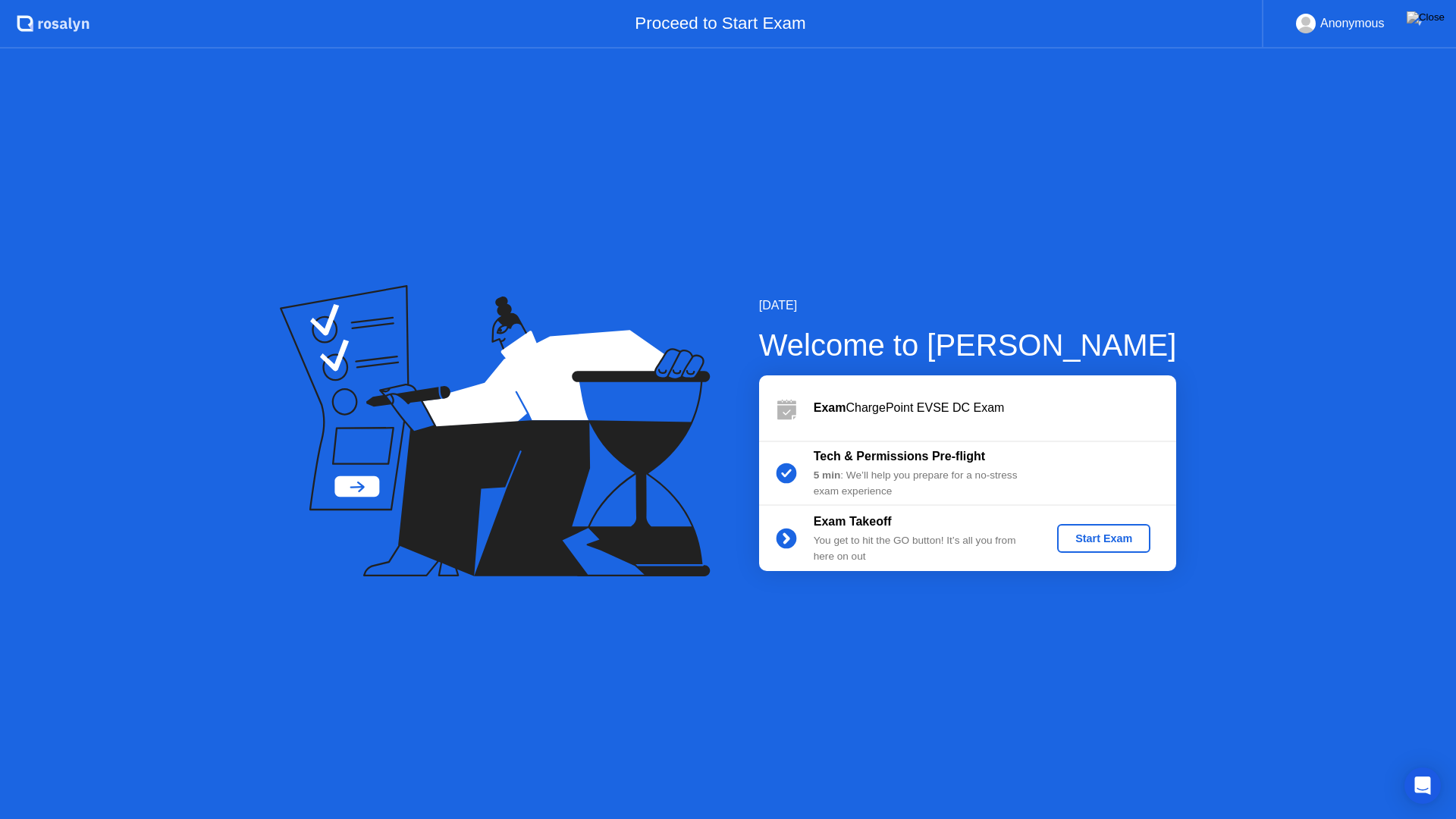
click at [1101, 537] on div "Start Exam" at bounding box center [1104, 539] width 81 height 12
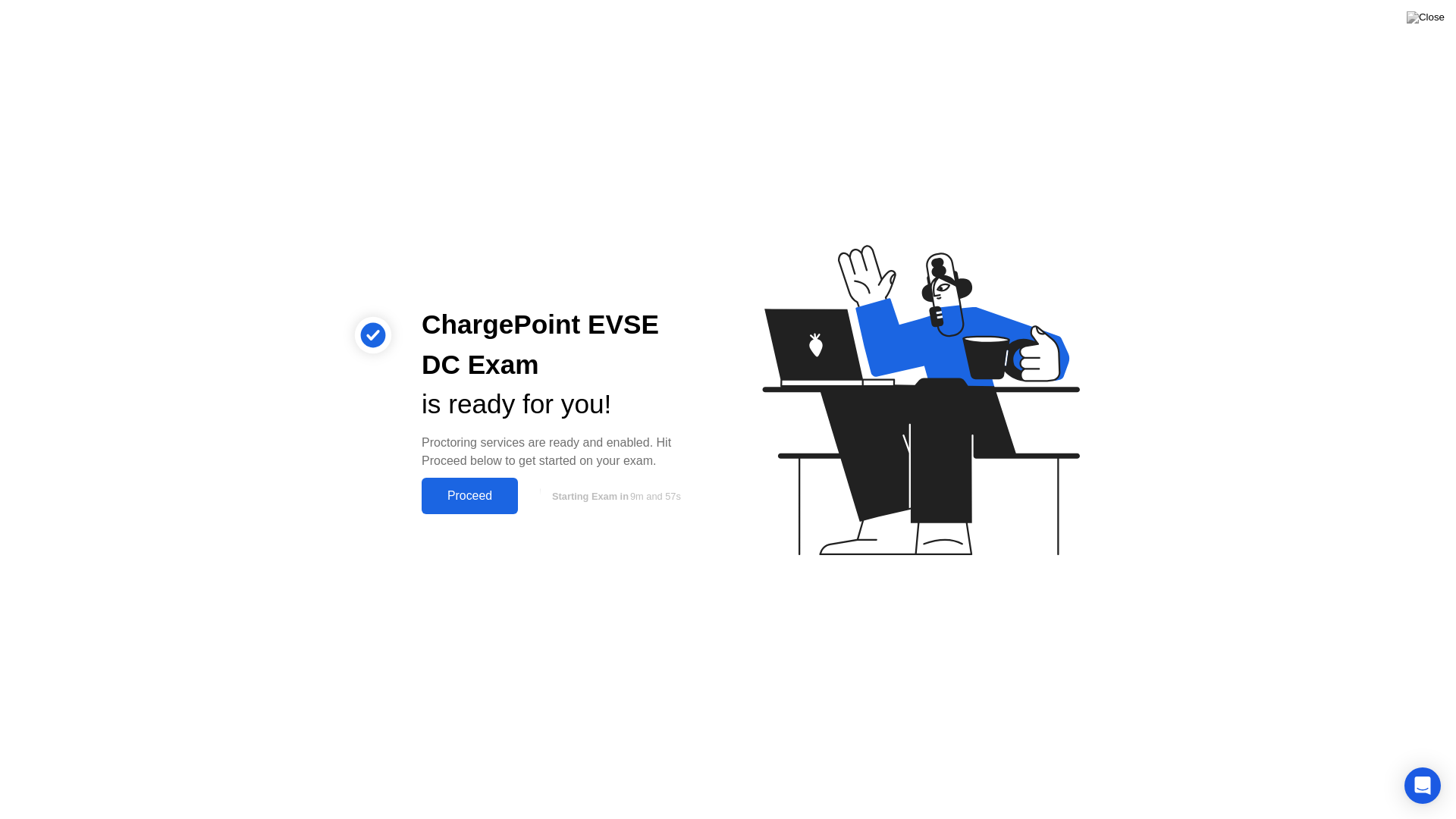
click at [478, 496] on div "Proceed" at bounding box center [470, 496] width 88 height 14
